Goal: Find specific page/section

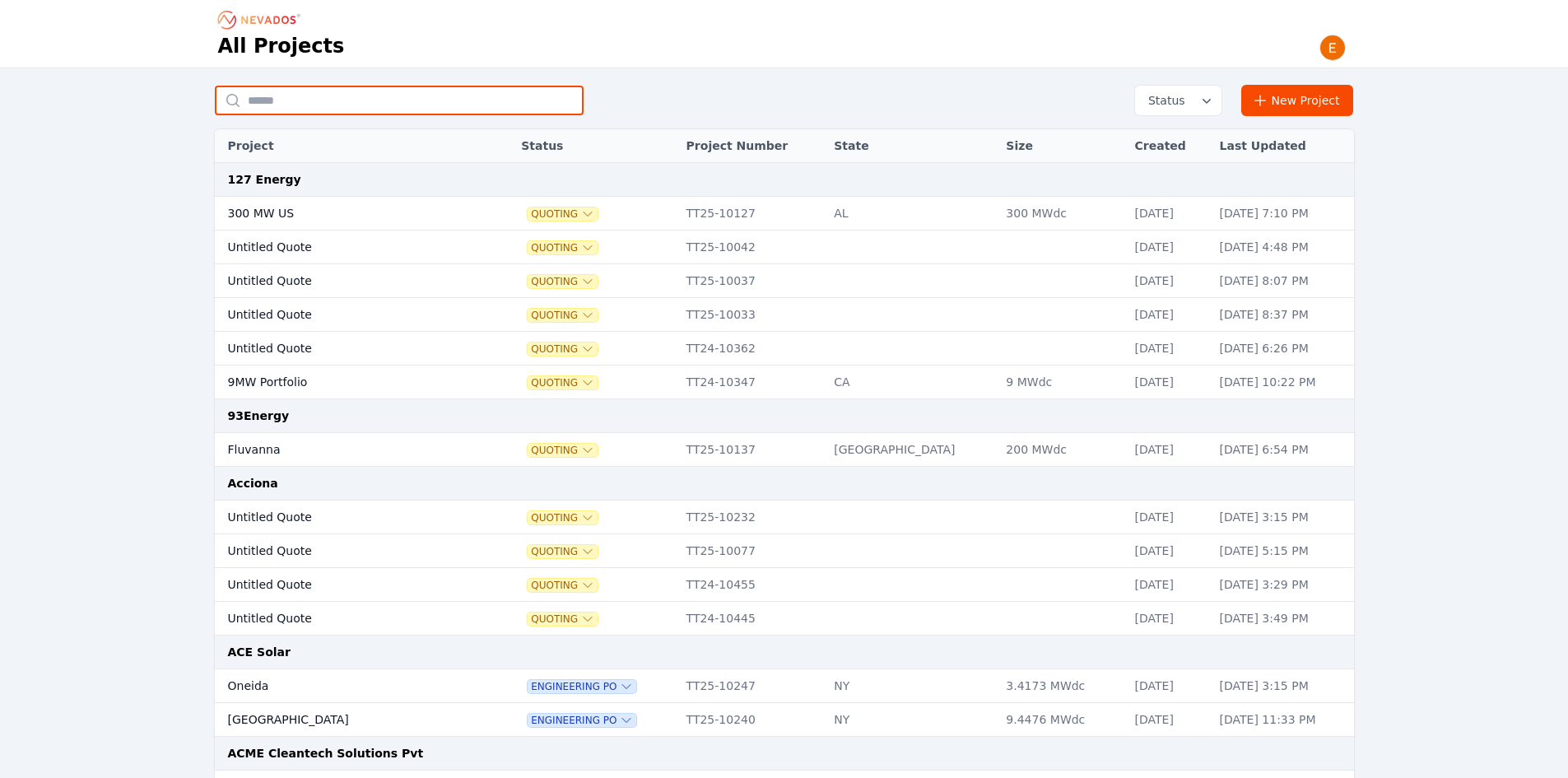
click at [401, 101] on input "text" at bounding box center [399, 100] width 369 height 30
type input "*******"
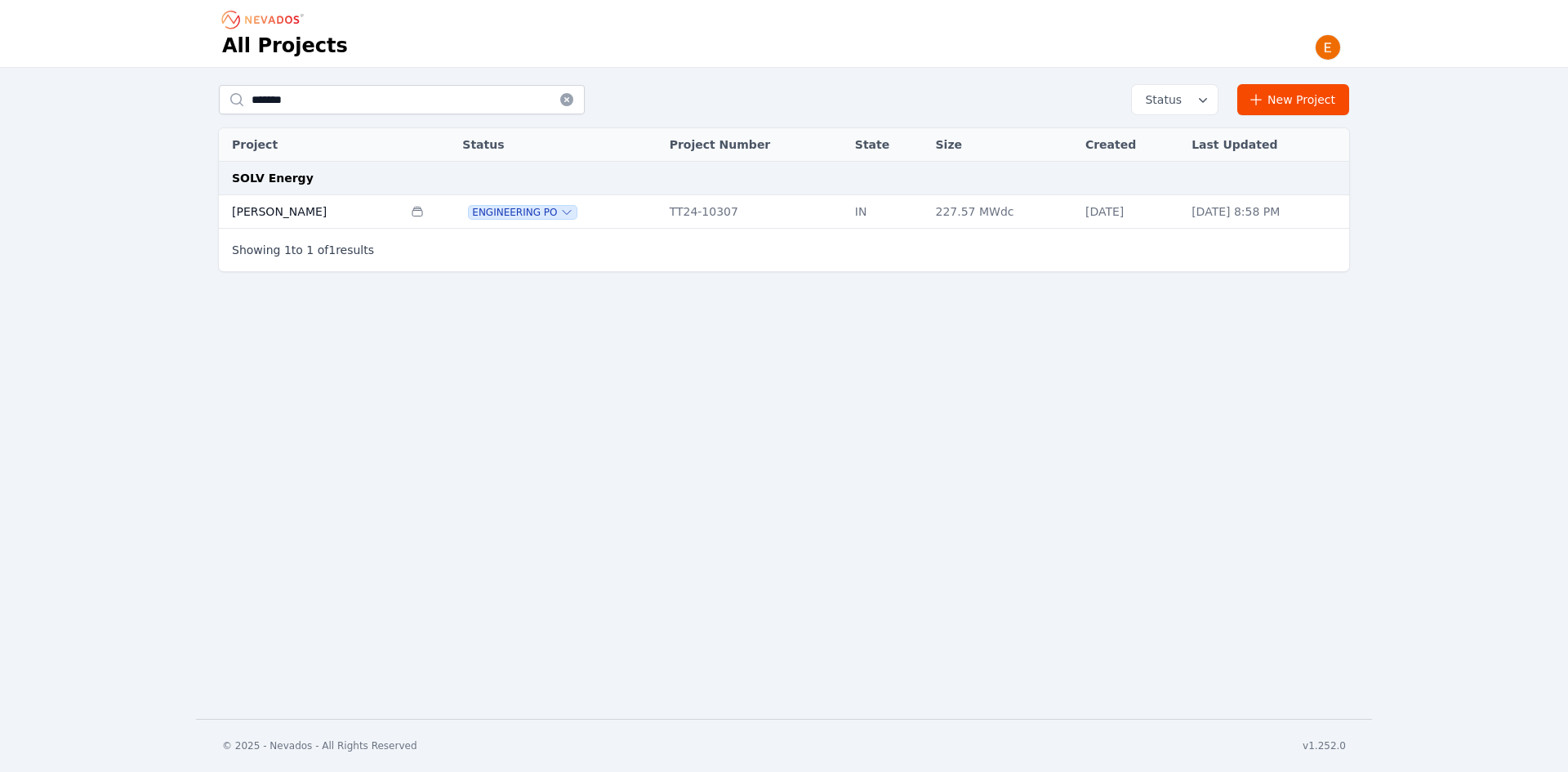
click at [358, 202] on td "Hoosier Jack" at bounding box center [311, 211] width 184 height 33
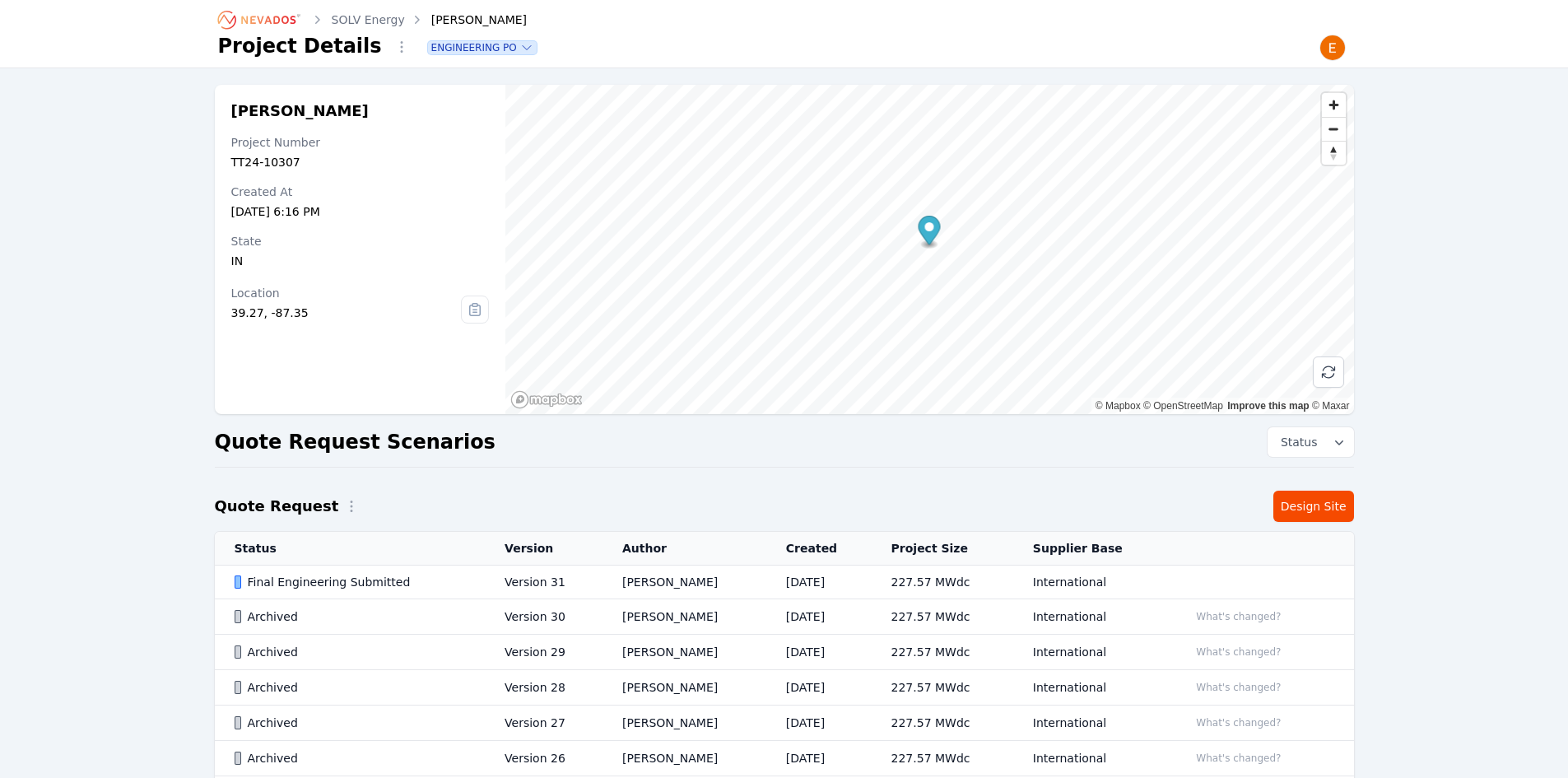
scroll to position [82, 0]
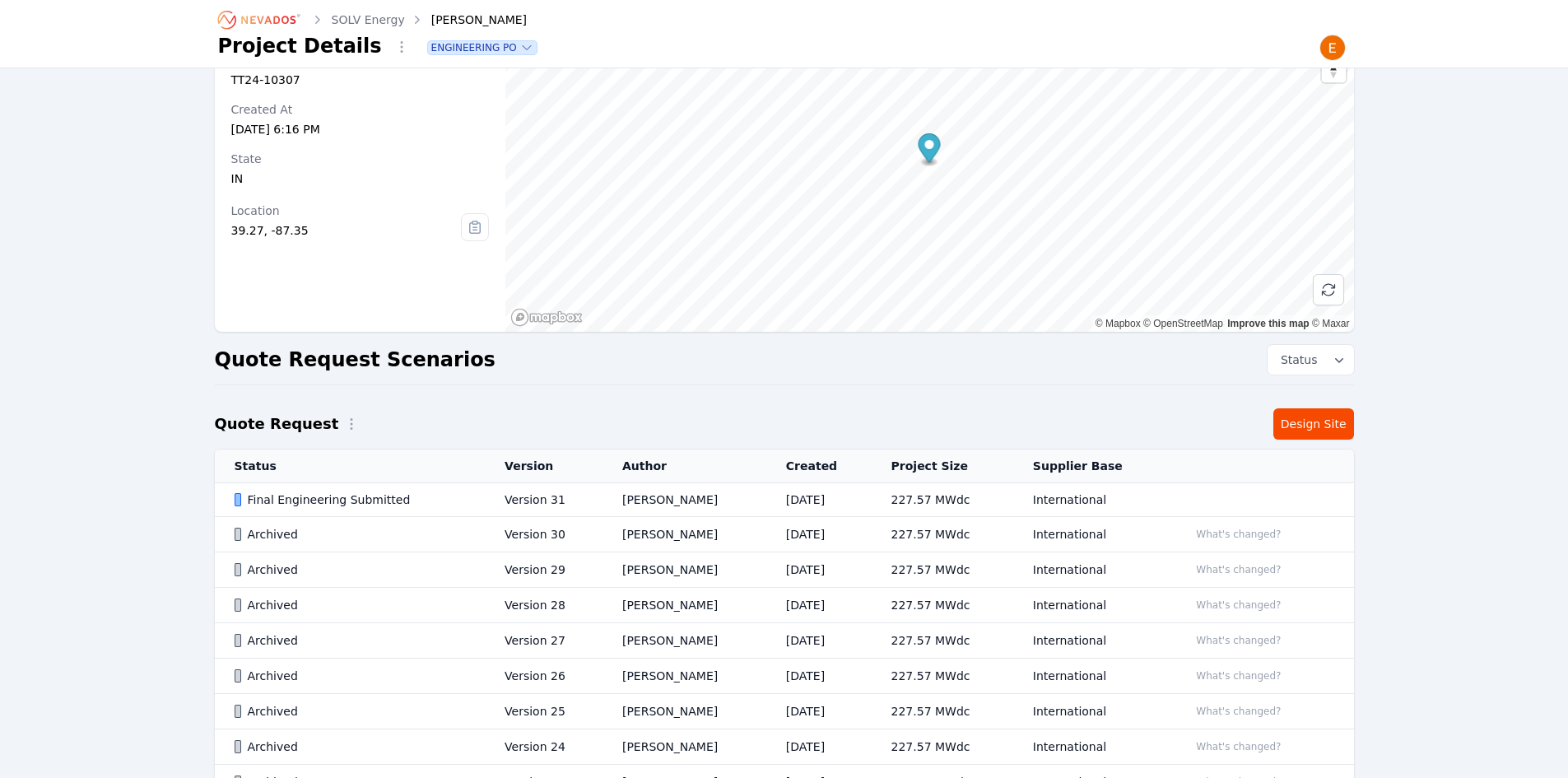
click at [1121, 484] on td "International" at bounding box center [1091, 499] width 156 height 33
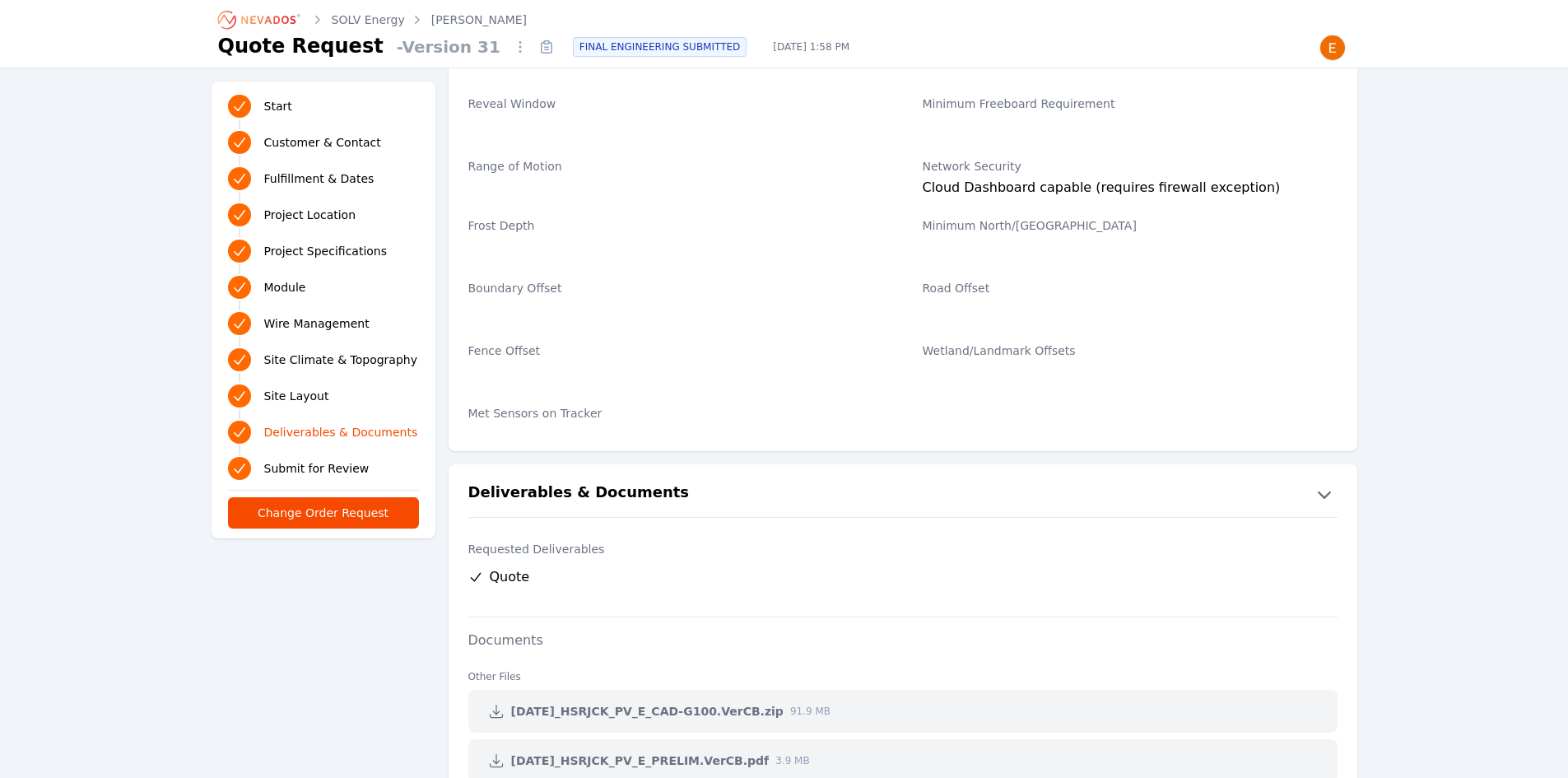
scroll to position [3046, 0]
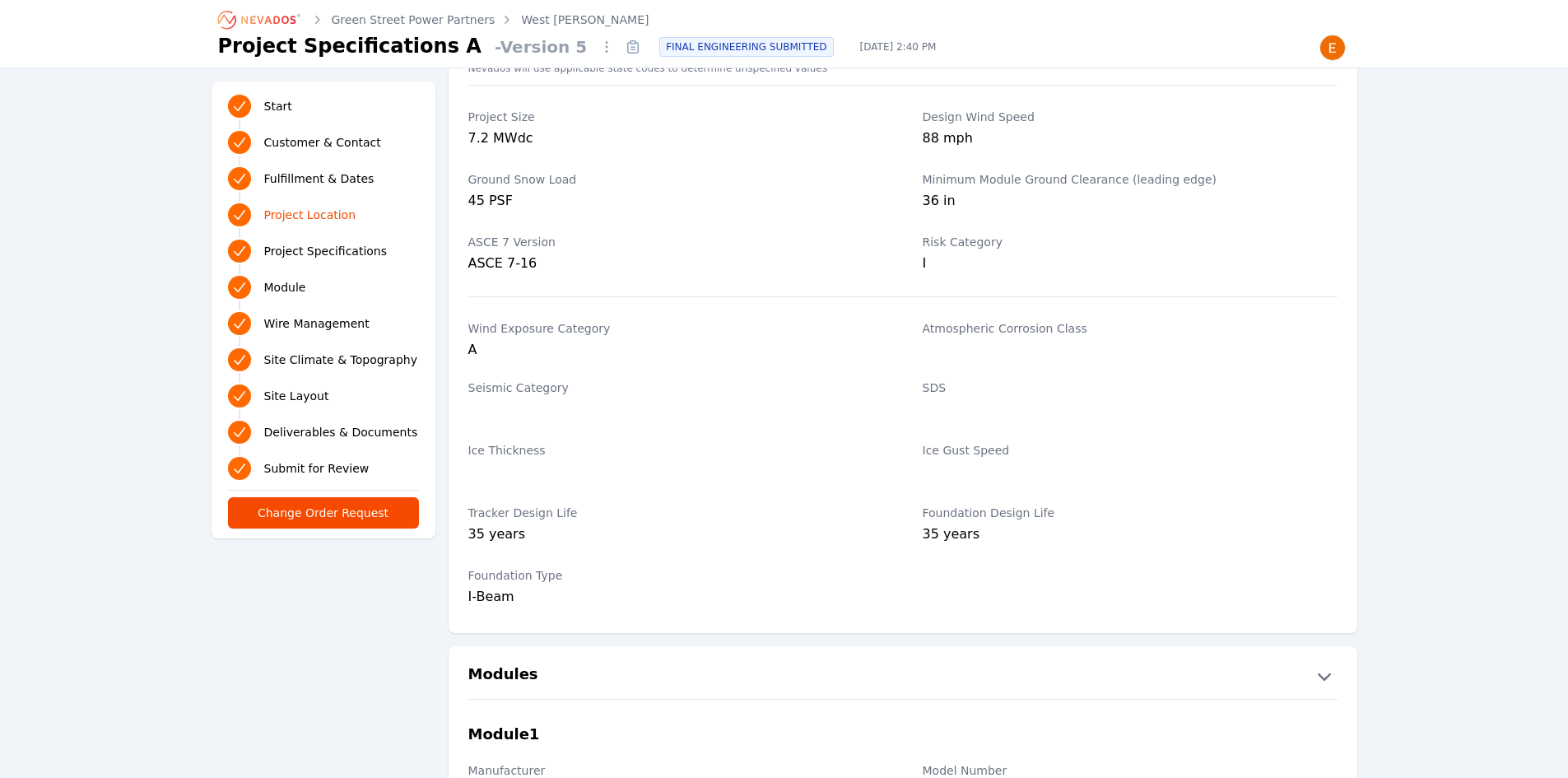
scroll to position [1070, 0]
